Goal: Task Accomplishment & Management: Use online tool/utility

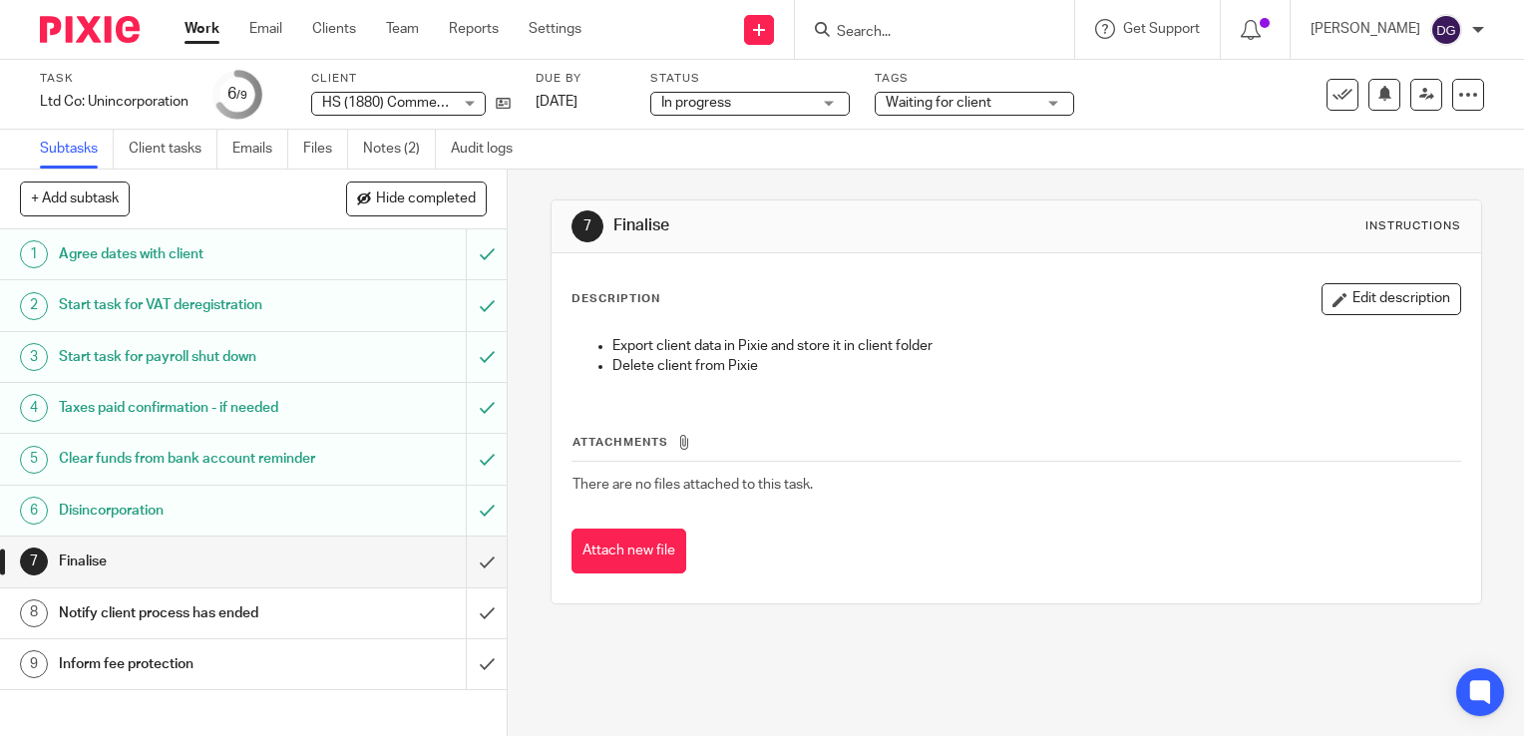
click at [608, 621] on div "7 Finalise Instructions Description Edit description Export client data in Pixi…" at bounding box center [1015, 402] width 931 height 465
